Goal: Complete application form

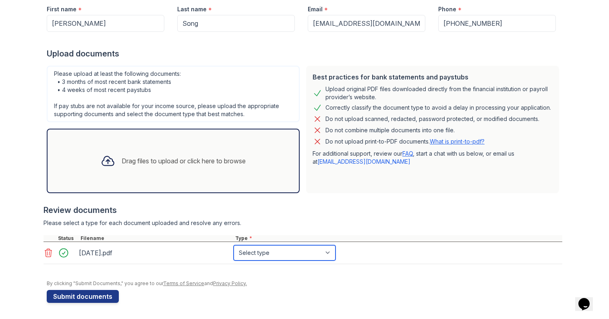
select select "bank_statement"
click at [257, 286] on div "By clicking "Submit Documents," you agree to our Terms of Service and Privacy P…" at bounding box center [304, 283] width 515 height 6
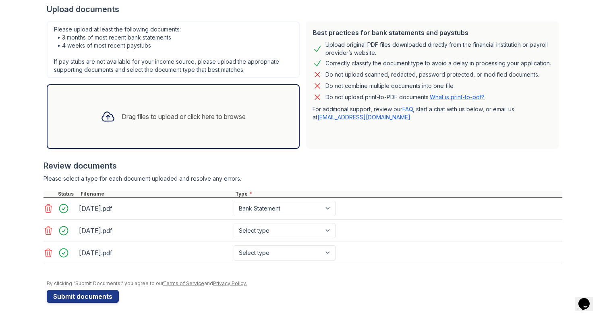
scroll to position [161, 0]
click at [260, 232] on select "Select type Paystub Bank Statement Offer Letter Tax Documents Benefit Award Let…" at bounding box center [285, 230] width 102 height 15
select select "bank_statement"
click at [252, 303] on div "Upload Documents for 888 at [GEOGRAPHIC_DATA] Application information Property …" at bounding box center [304, 74] width 515 height 463
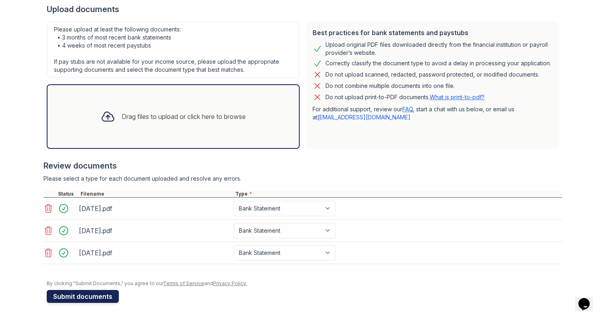
click at [107, 294] on button "Submit documents" at bounding box center [83, 296] width 72 height 13
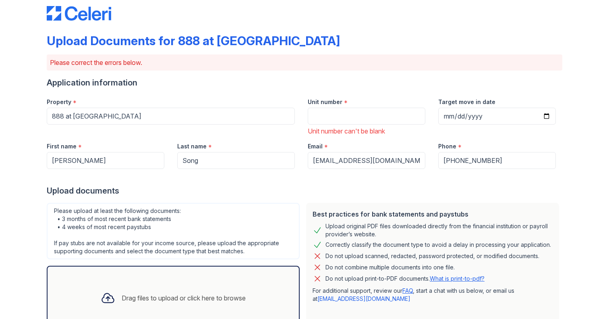
scroll to position [15, 0]
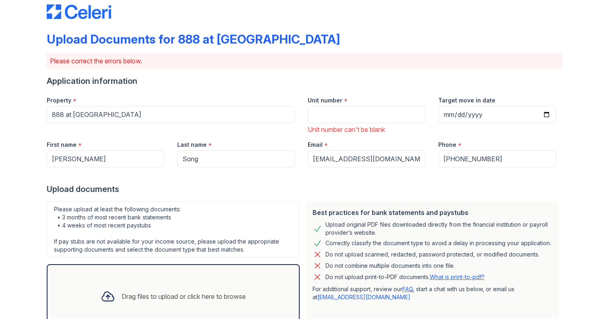
click at [317, 123] on div "Unit number * Unit number can't be blank" at bounding box center [366, 112] width 130 height 44
click at [317, 117] on input "Unit number" at bounding box center [367, 114] width 118 height 17
type input "2607"
click at [379, 179] on div at bounding box center [304, 175] width 515 height 16
click at [277, 207] on div "Please upload at least the following documents: • 3 months of most recent bank …" at bounding box center [173, 229] width 253 height 56
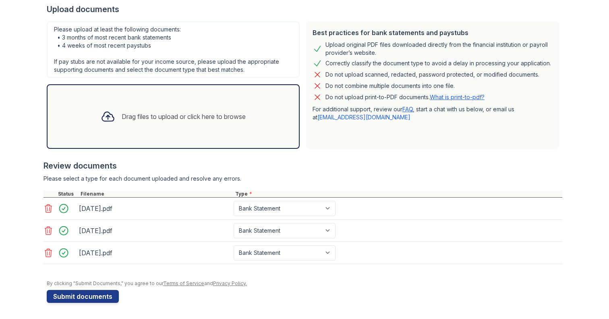
scroll to position [195, 0]
click at [109, 293] on button "Submit documents" at bounding box center [83, 296] width 72 height 13
